Goal: Task Accomplishment & Management: Use online tool/utility

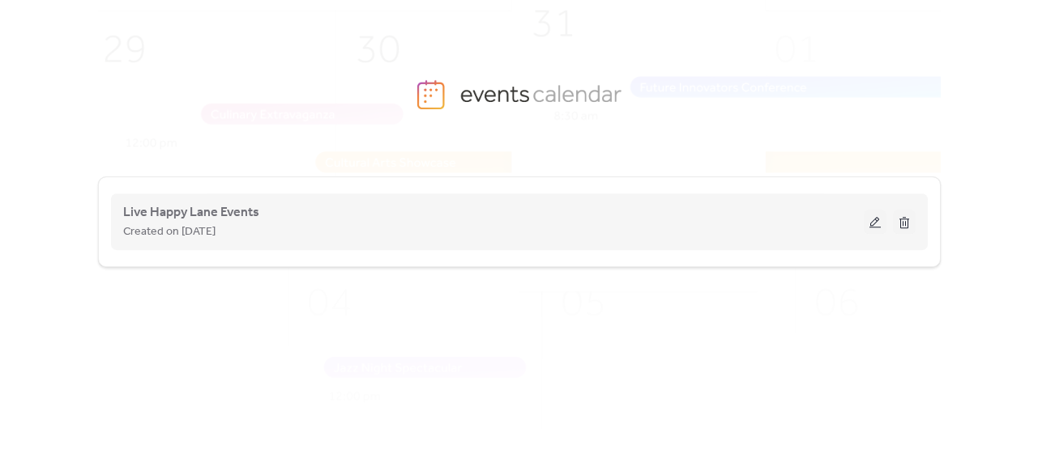
click at [215, 225] on span "Created on [DATE]" at bounding box center [169, 232] width 92 height 19
click at [184, 214] on span "Live Happy Lane Events" at bounding box center [191, 212] width 136 height 19
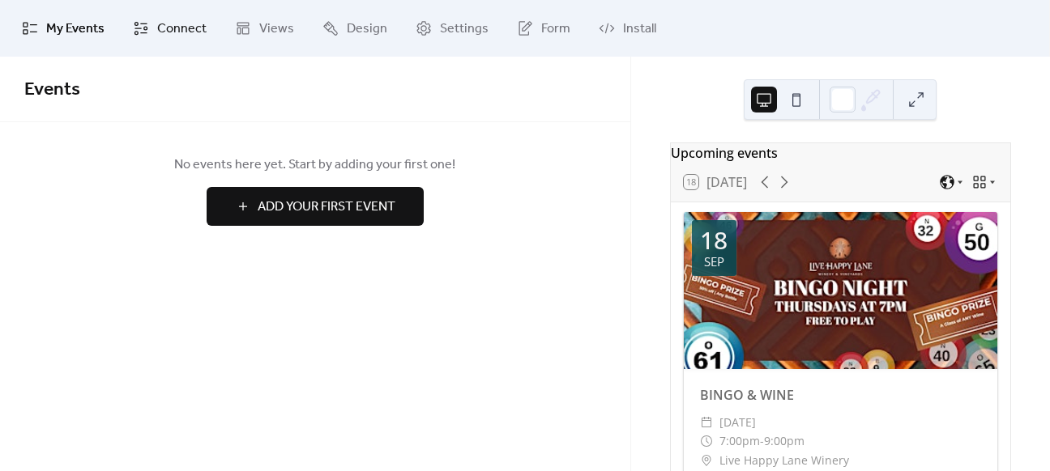
click at [162, 23] on span "Connect" at bounding box center [181, 28] width 49 height 19
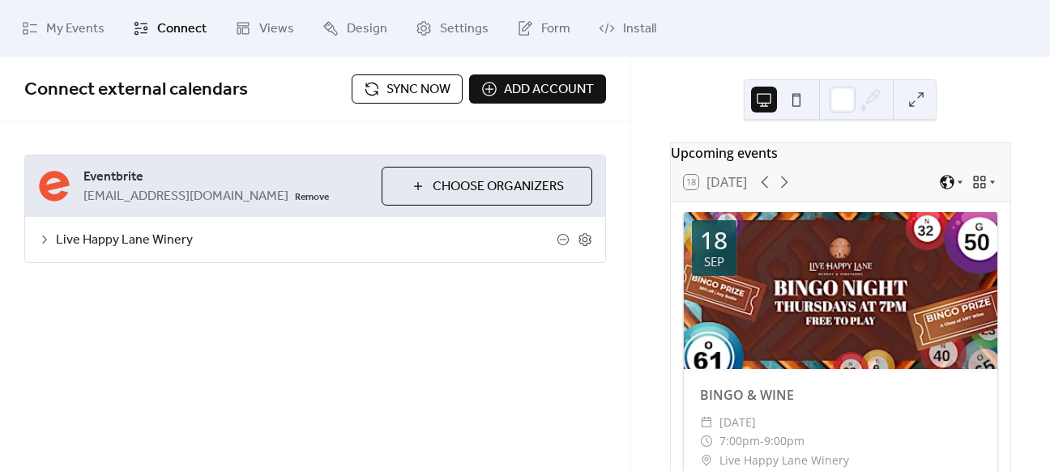
click at [416, 86] on span "Sync now" at bounding box center [418, 89] width 64 height 19
click at [407, 87] on span "Sync now" at bounding box center [418, 89] width 64 height 19
click at [406, 87] on span "Sync now" at bounding box center [418, 89] width 64 height 19
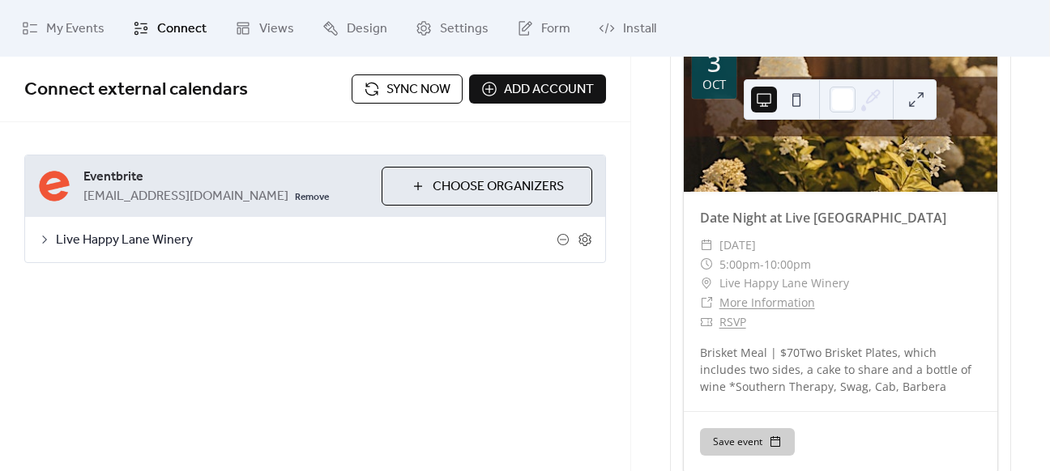
scroll to position [4374, 0]
